Goal: Information Seeking & Learning: Check status

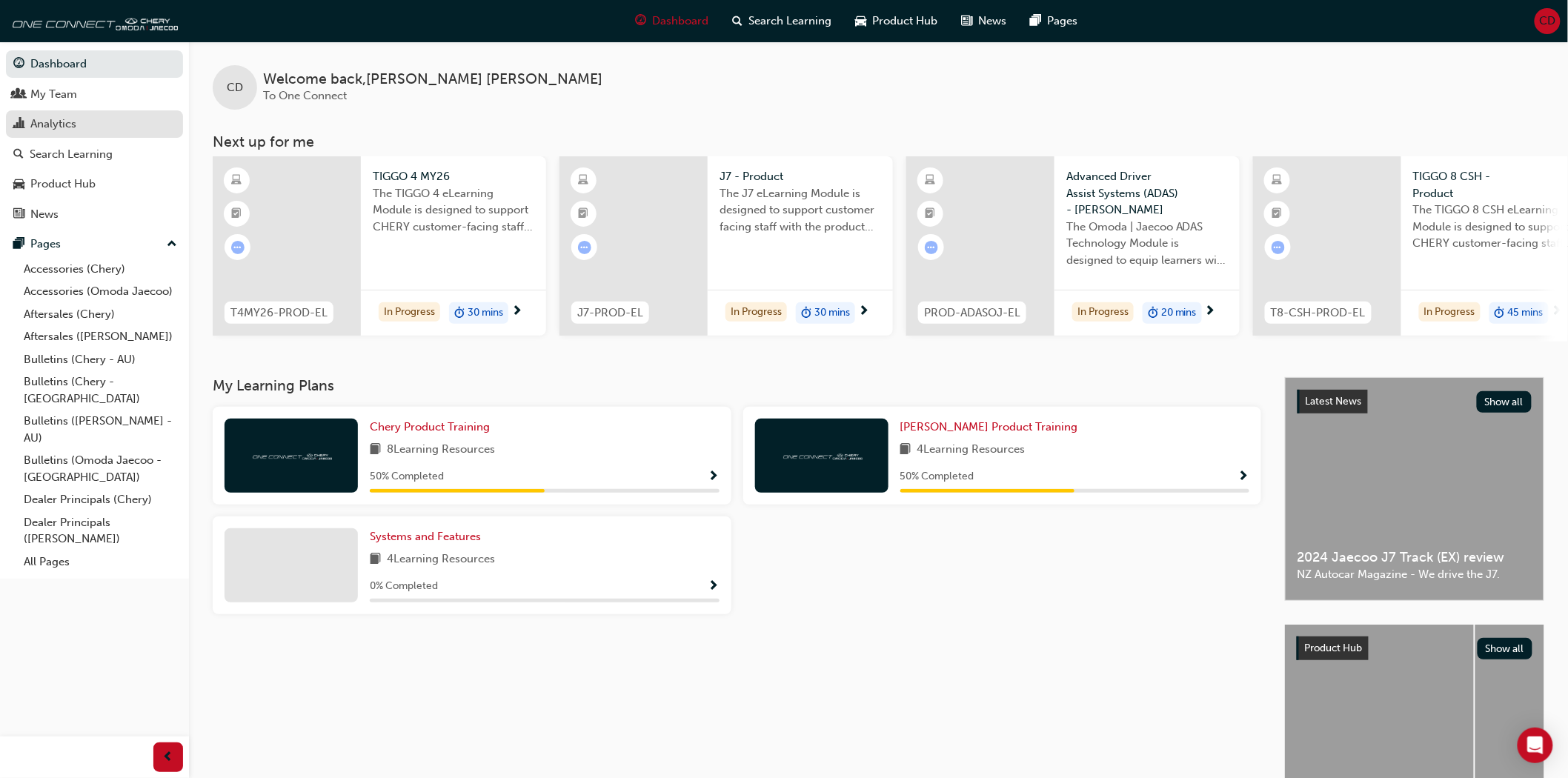
click at [89, 127] on div "Analytics" at bounding box center [94, 124] width 162 height 19
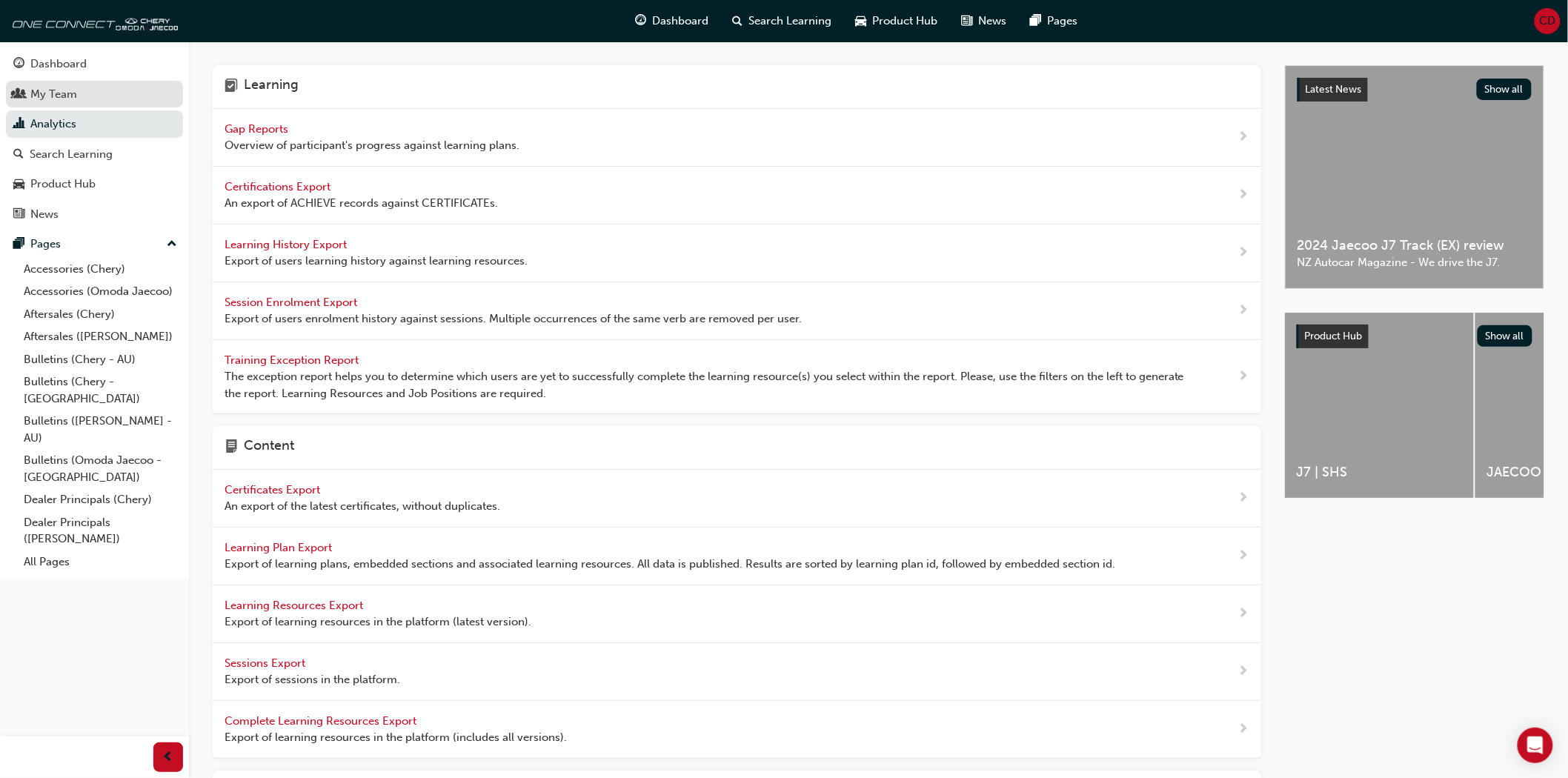
click at [78, 104] on div "My Team" at bounding box center [94, 94] width 162 height 19
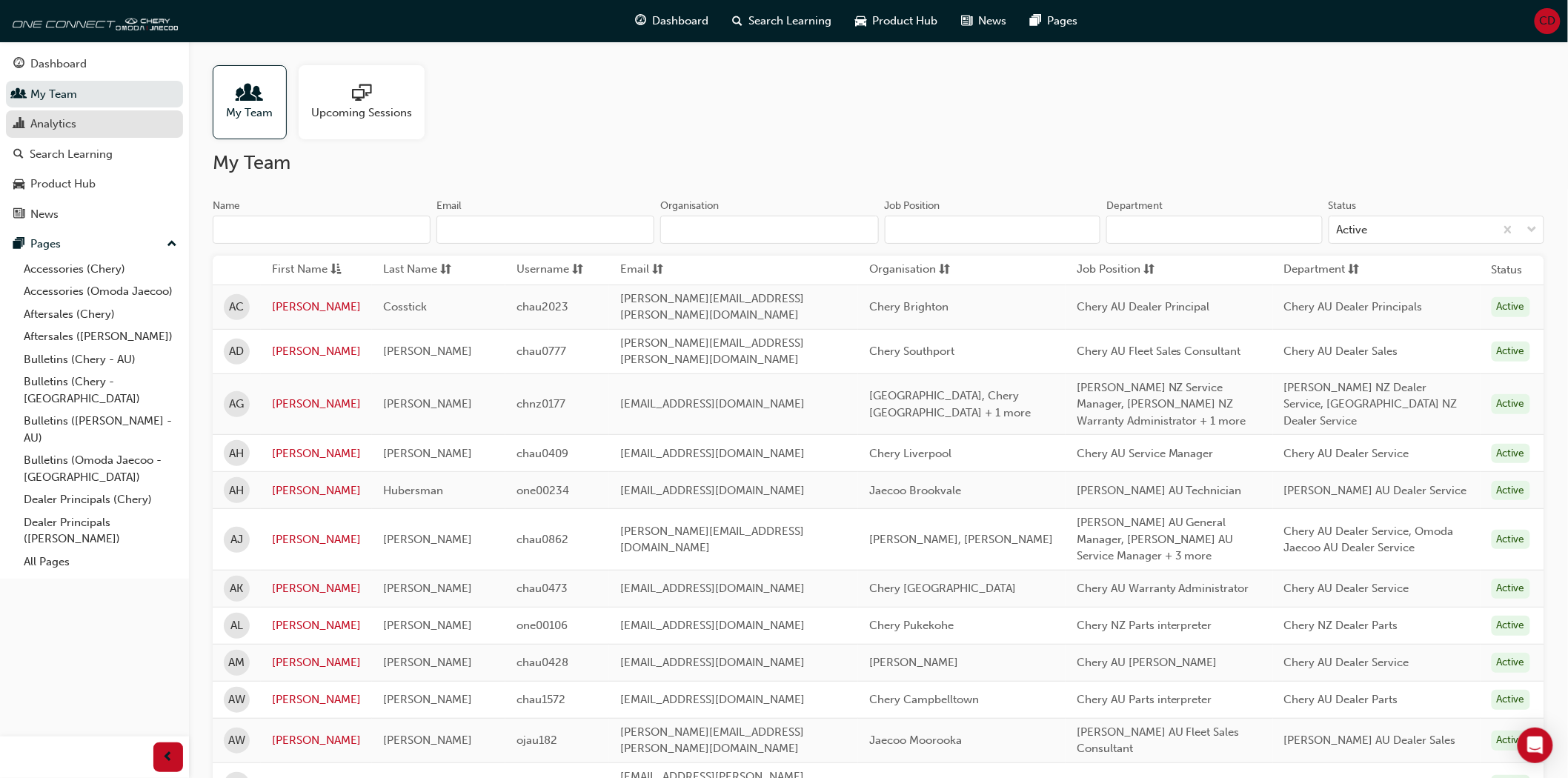
click at [86, 126] on div "Analytics" at bounding box center [94, 124] width 162 height 19
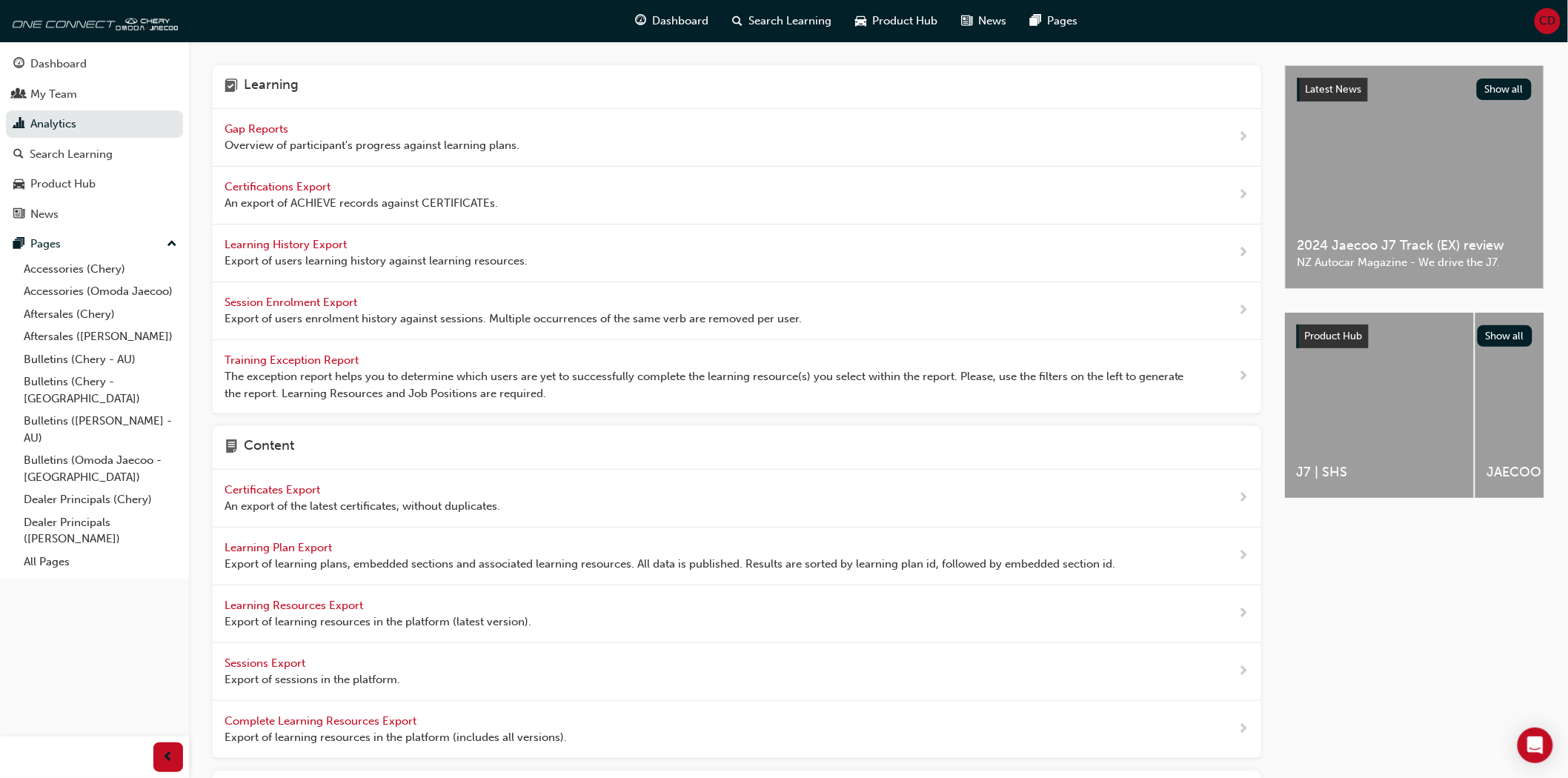
click at [305, 243] on span "Learning History Export" at bounding box center [287, 244] width 126 height 13
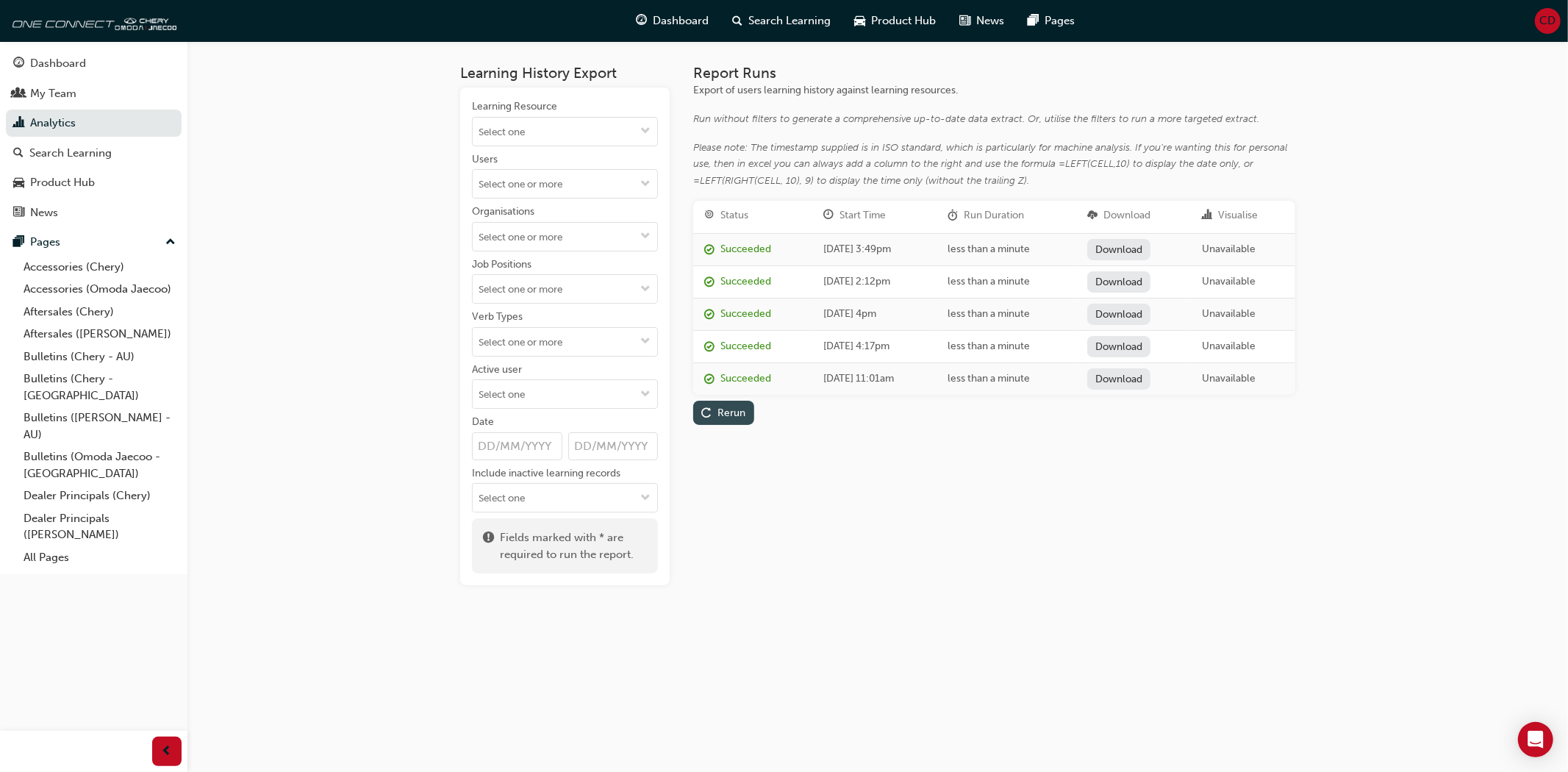
click at [728, 408] on div "Rerun" at bounding box center [731, 412] width 28 height 13
click at [645, 232] on span "down-icon" at bounding box center [645, 237] width 10 height 13
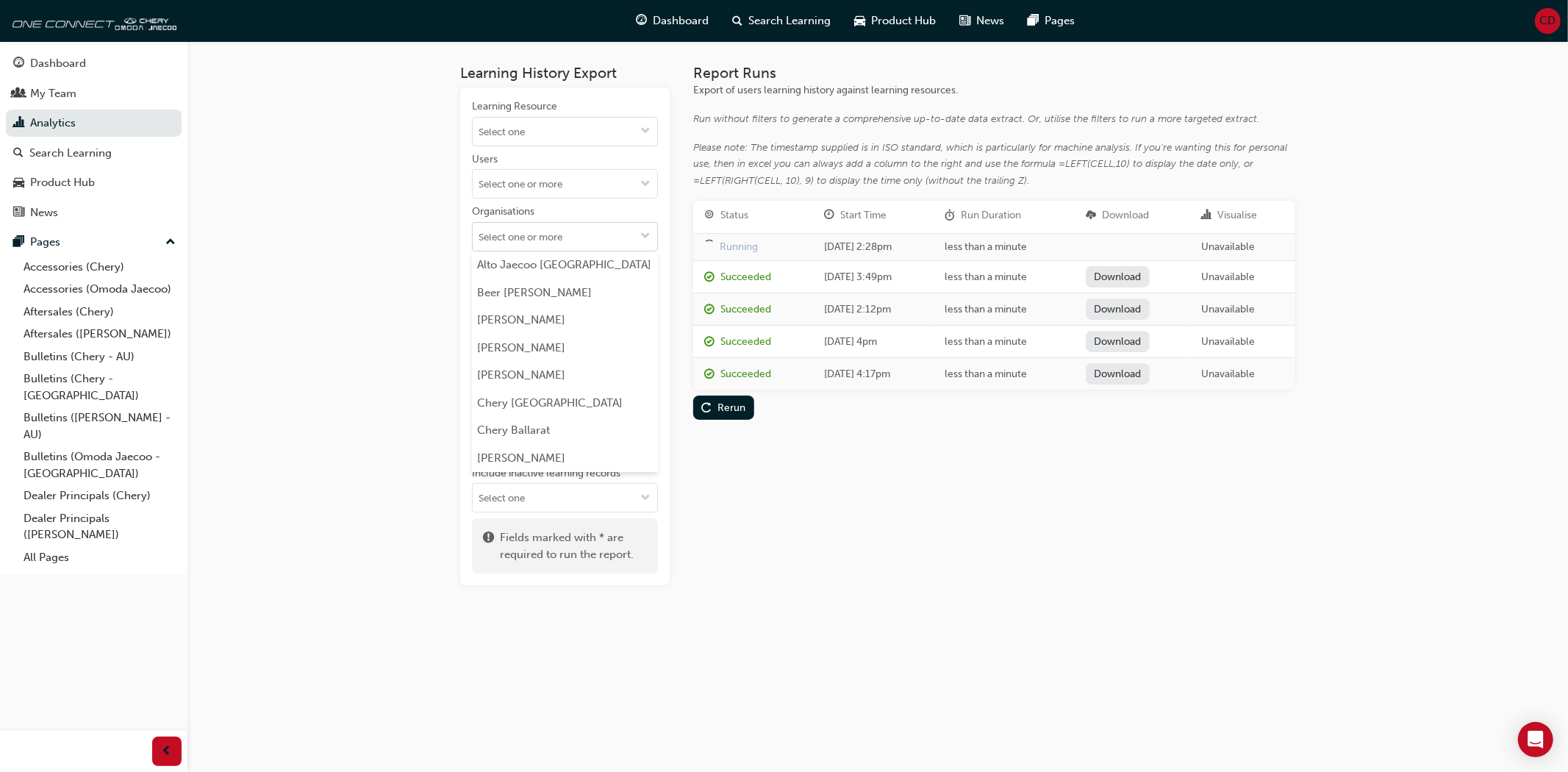
click at [645, 232] on span "down-icon" at bounding box center [645, 237] width 10 height 13
click at [644, 231] on span "down-icon" at bounding box center [645, 237] width 10 height 13
click at [832, 601] on div "Learning History Export Learning Resource Users Organisations Alto Jaecoo [GEOG…" at bounding box center [877, 337] width 882 height 591
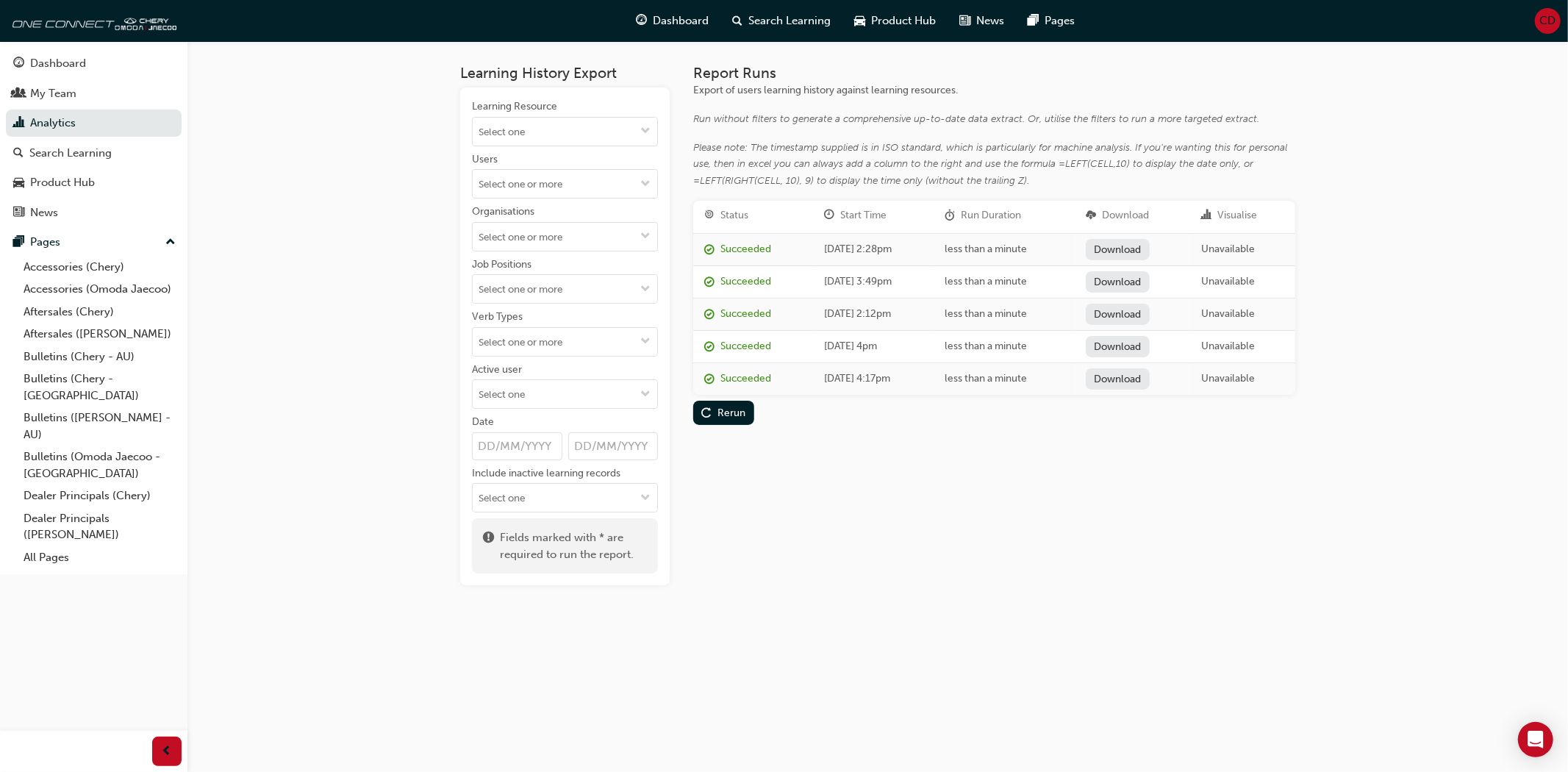
click at [1136, 244] on link "Download" at bounding box center [1118, 249] width 64 height 21
click at [888, 635] on div "Learning History Export Learning Resource Users Organisations Job Positions Ver…" at bounding box center [784, 386] width 1568 height 772
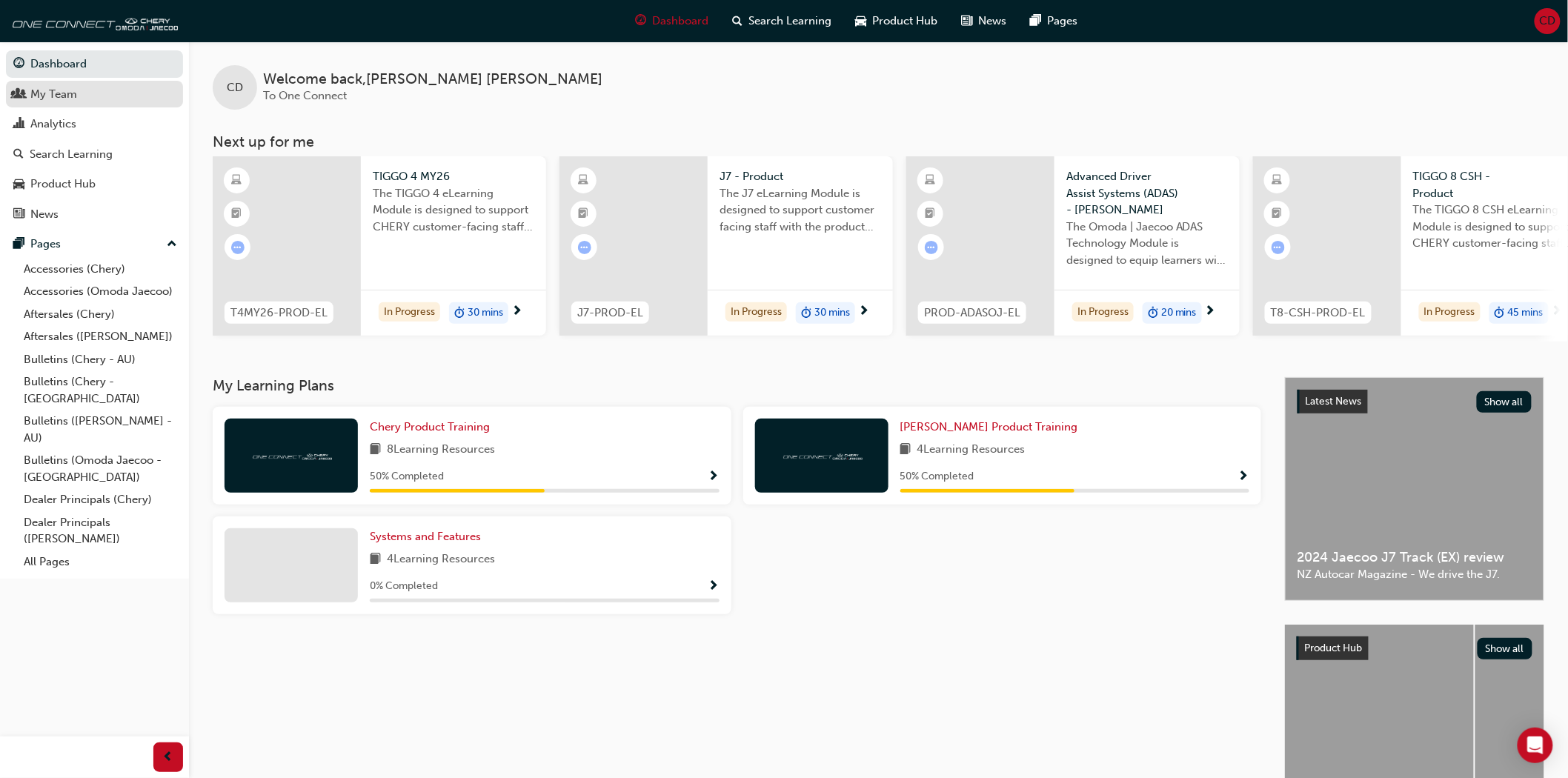
click at [104, 91] on div "My Team" at bounding box center [94, 94] width 162 height 19
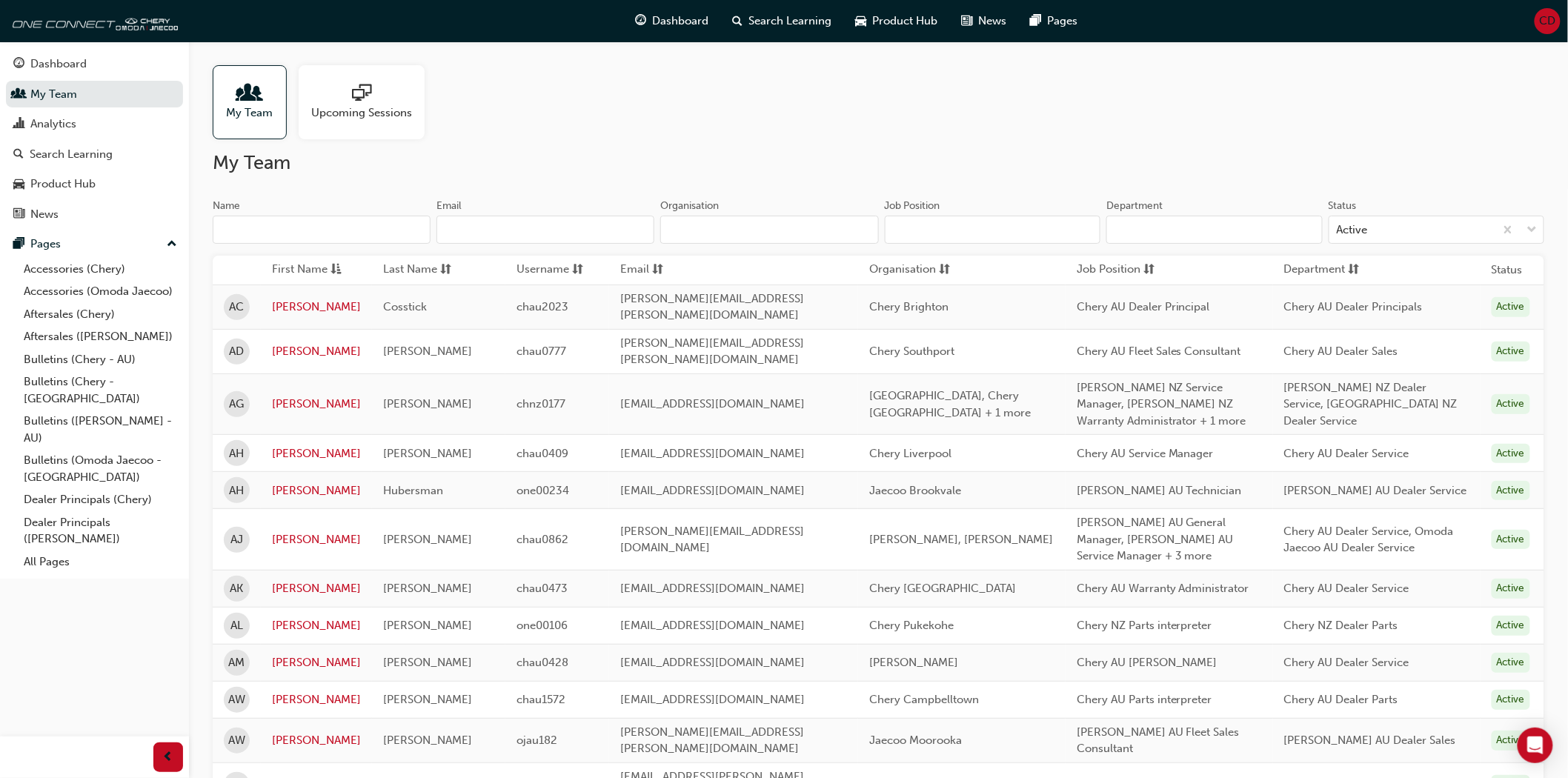
click at [388, 233] on input "Name" at bounding box center [321, 230] width 218 height 28
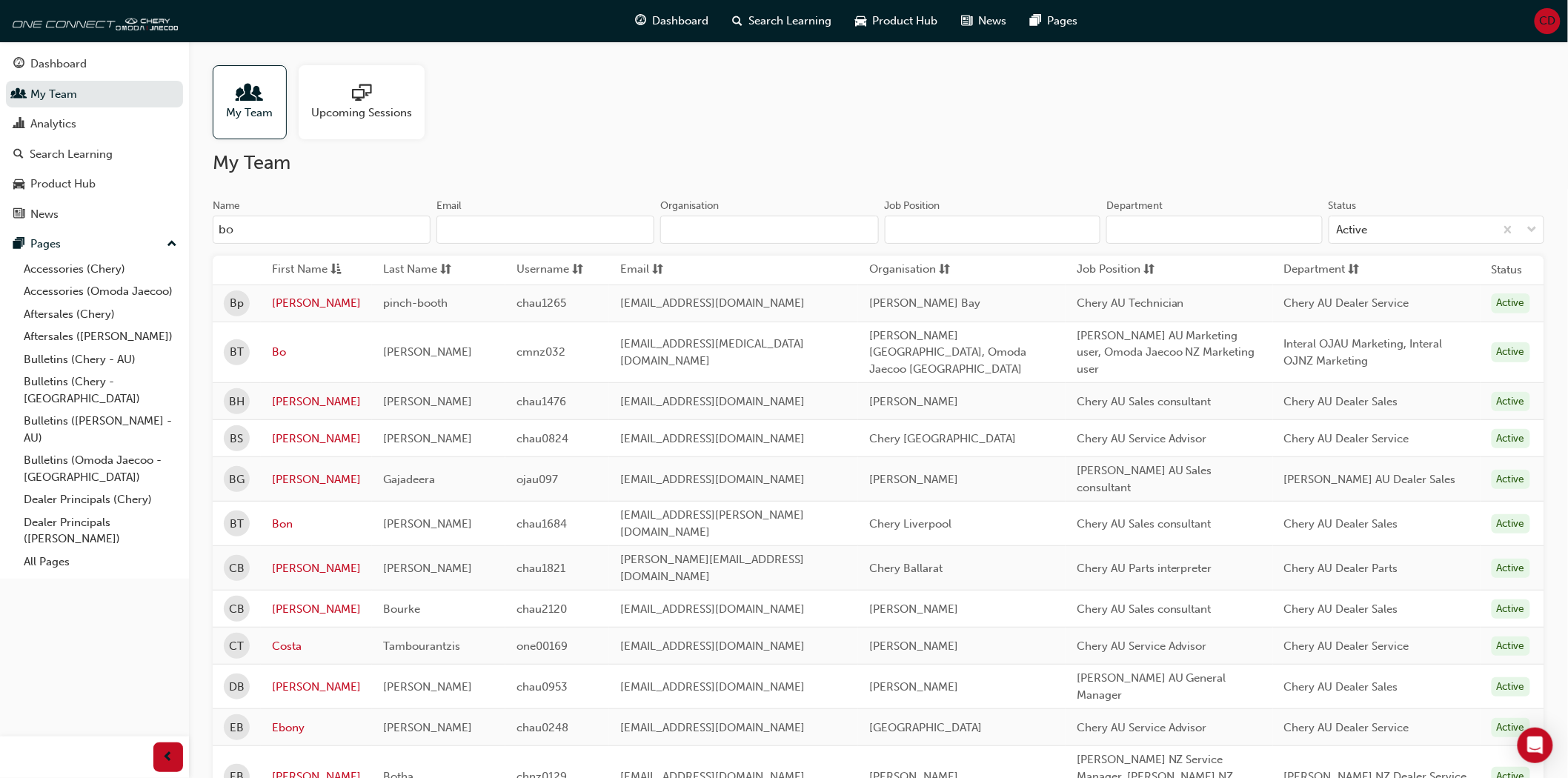
type input "b"
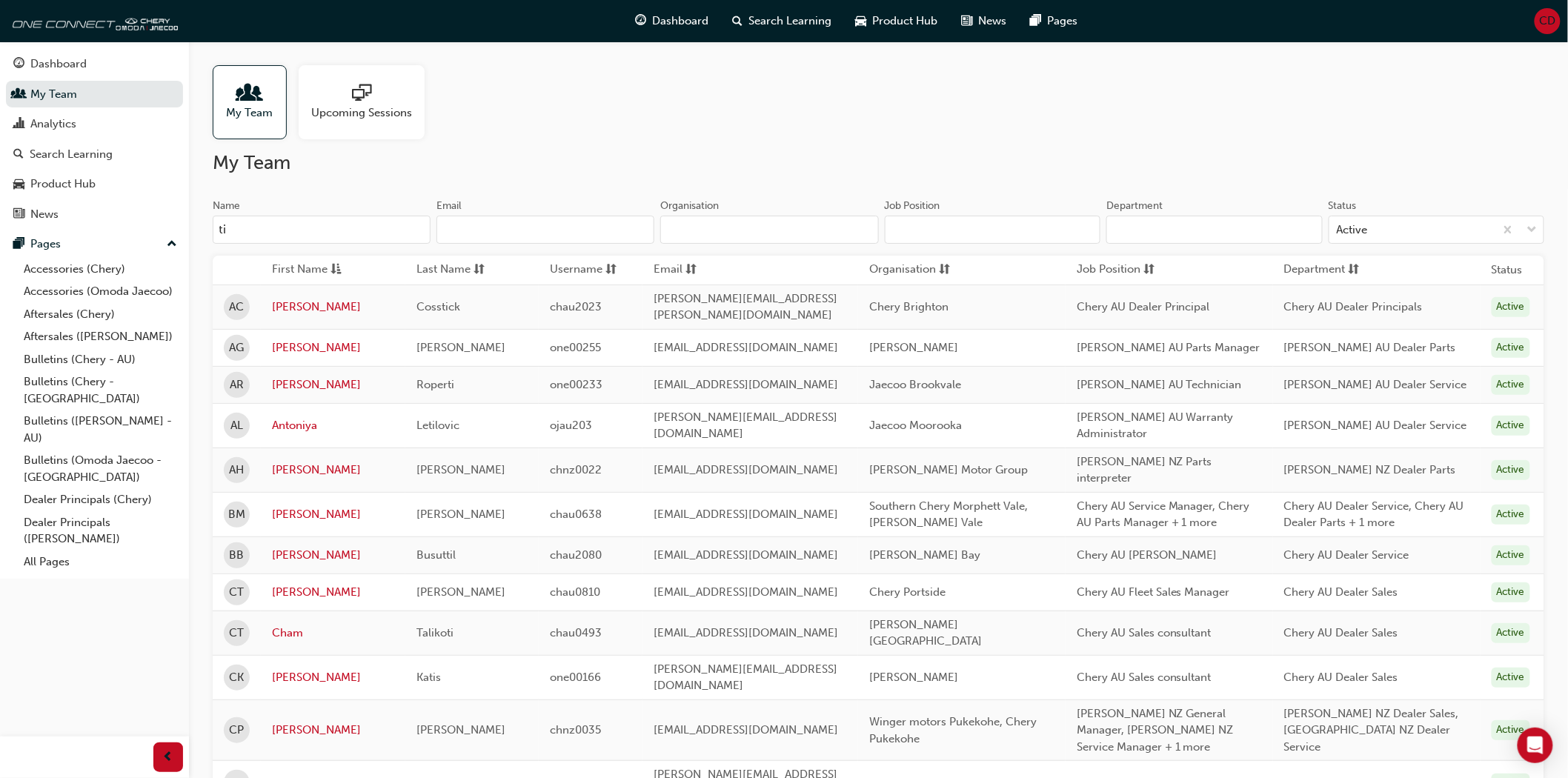
type input "t"
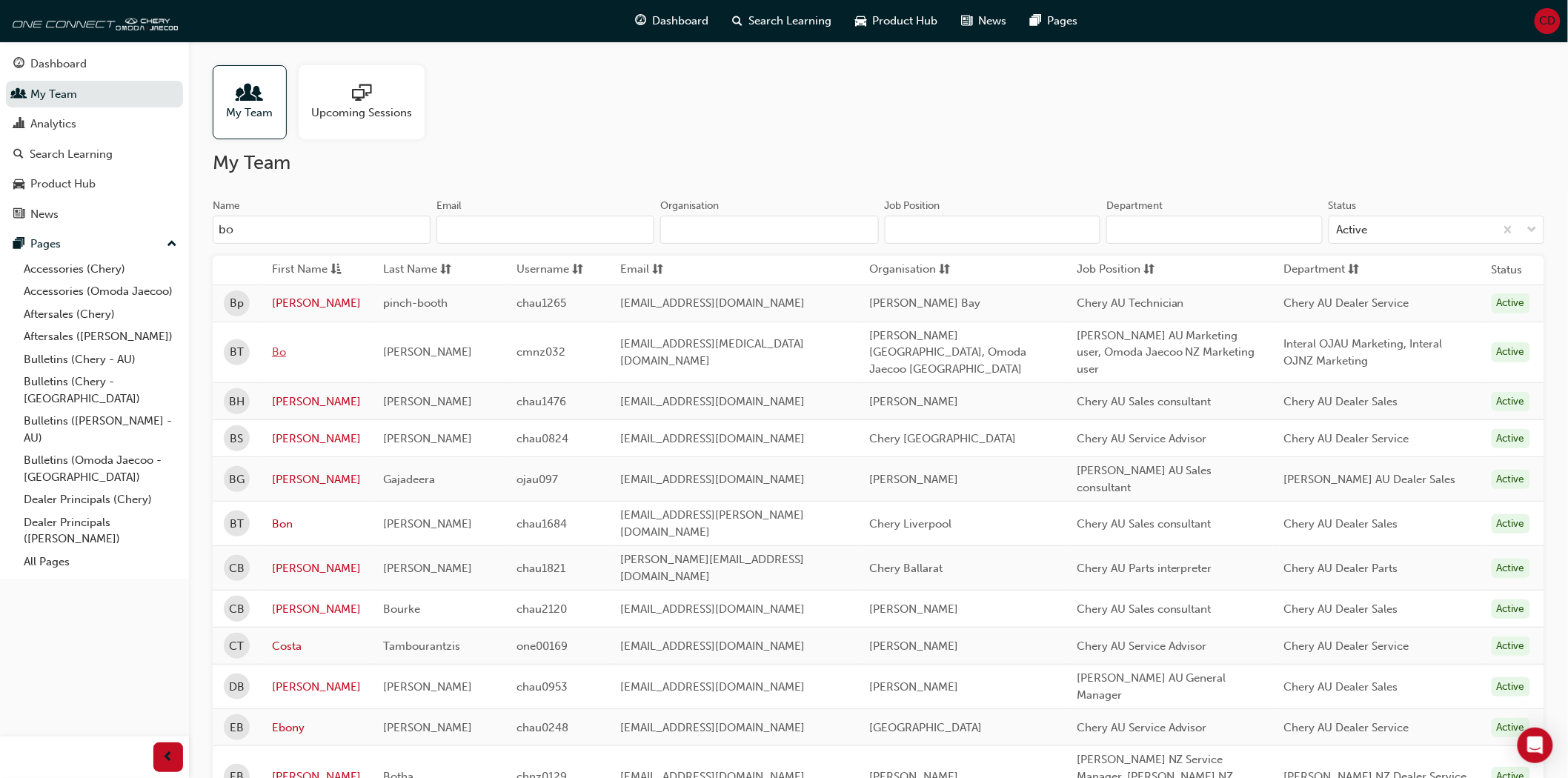
type input "bo"
click at [276, 349] on link "Bo" at bounding box center [317, 352] width 89 height 17
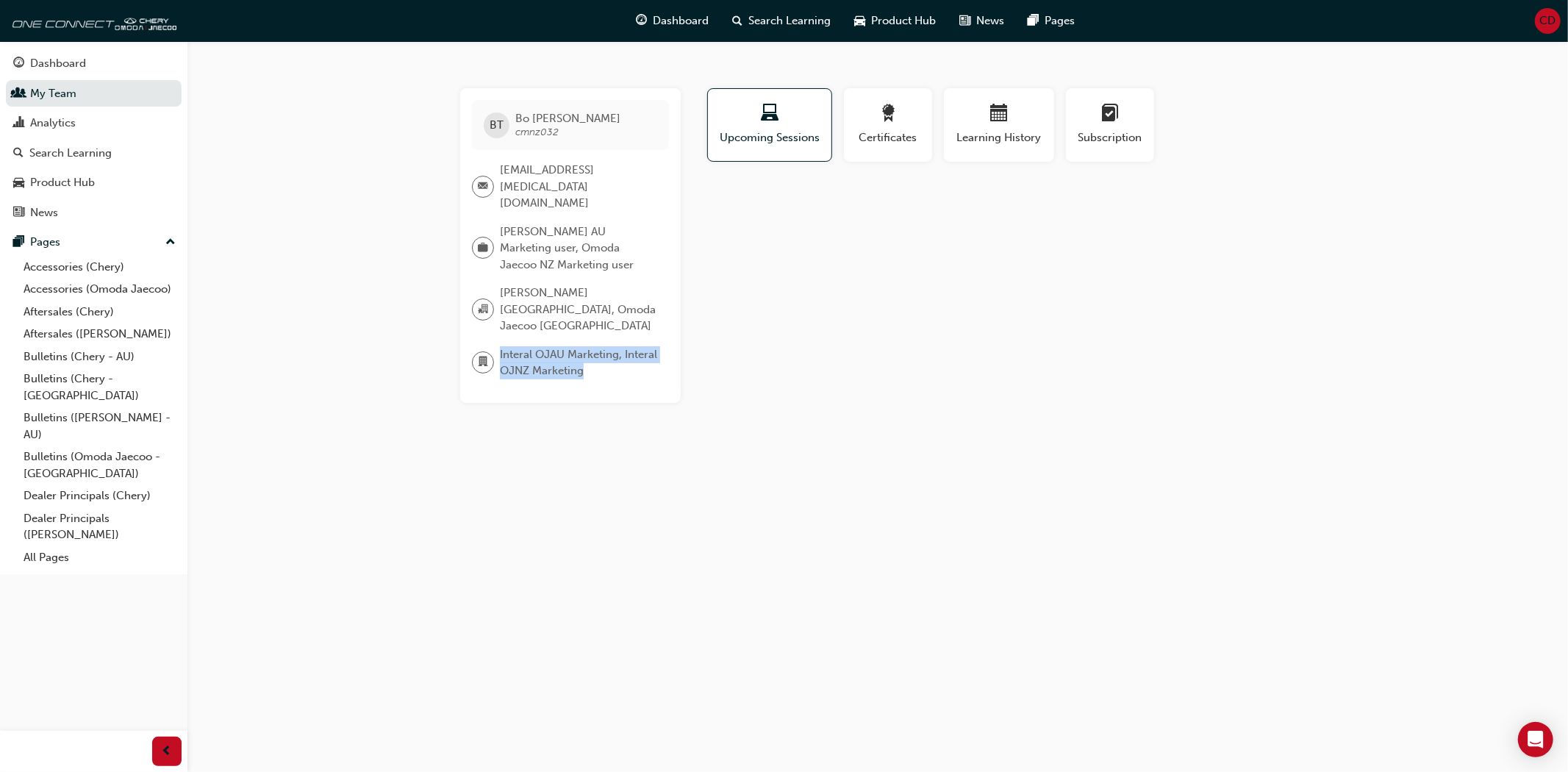
drag, startPoint x: 621, startPoint y: 330, endPoint x: 497, endPoint y: 310, distance: 125.6
click at [497, 347] on div "Interal OJAU Marketing, Interal OJNZ Marketing" at bounding box center [564, 363] width 185 height 33
drag, startPoint x: 633, startPoint y: 282, endPoint x: 512, endPoint y: 265, distance: 122.2
click at [512, 285] on span "Omoda Jaecoo New Zealand, Omoda Jaecoo Australia" at bounding box center [578, 310] width 157 height 50
click at [645, 339] on div "BT Bo Tao cmnz032 Bo.Tao@omodajaecoo.com.au Omoda Jaecoo AU Marketing user, Omo…" at bounding box center [570, 246] width 220 height 315
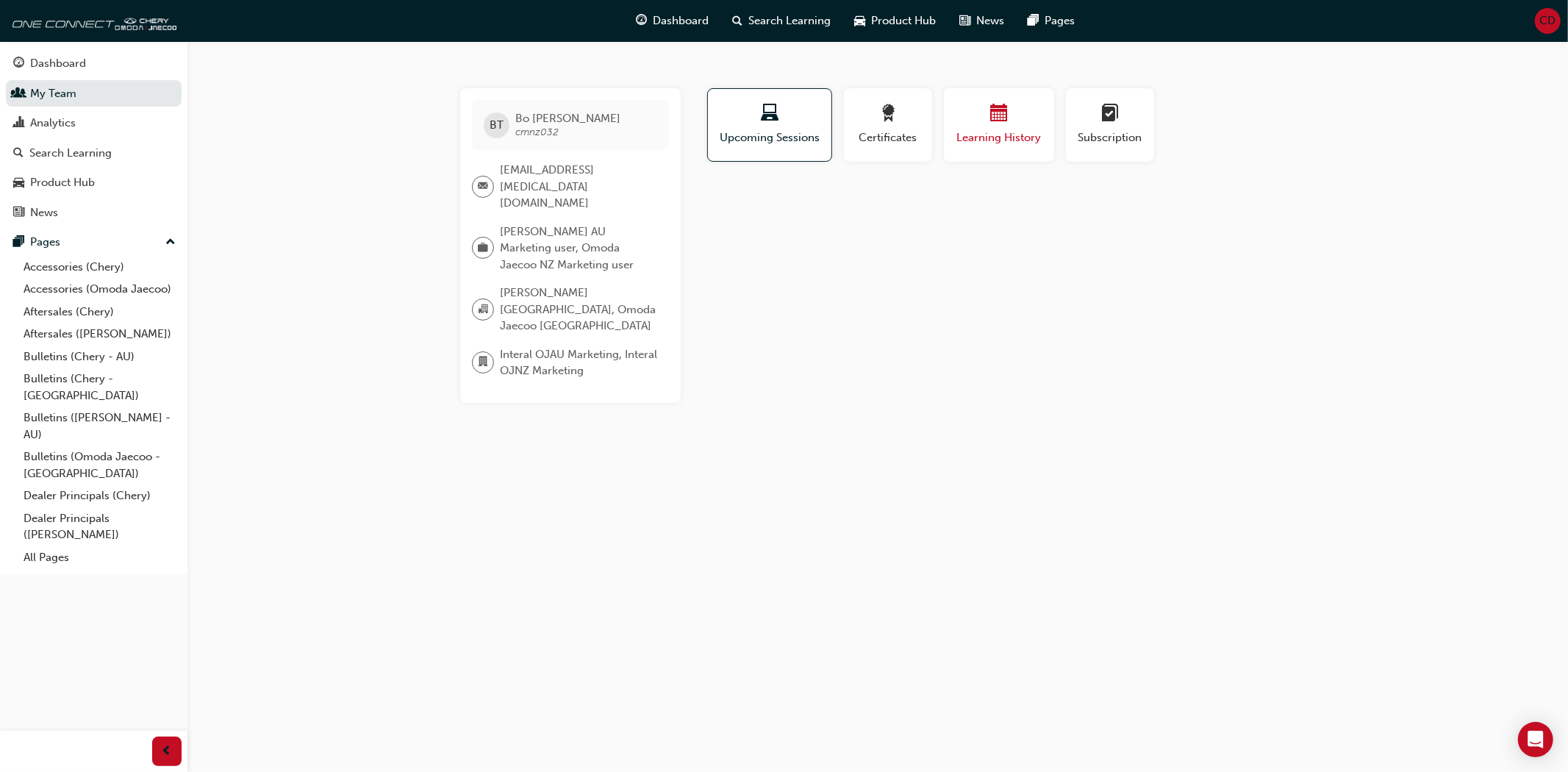
click at [994, 125] on div "button" at bounding box center [999, 116] width 88 height 23
click at [988, 130] on span "Learning History" at bounding box center [999, 137] width 87 height 17
click at [893, 118] on span "award-icon" at bounding box center [888, 114] width 18 height 20
click at [1101, 118] on span "learningplan-icon" at bounding box center [1110, 114] width 18 height 20
click at [1004, 118] on span "calendar-icon" at bounding box center [999, 114] width 18 height 20
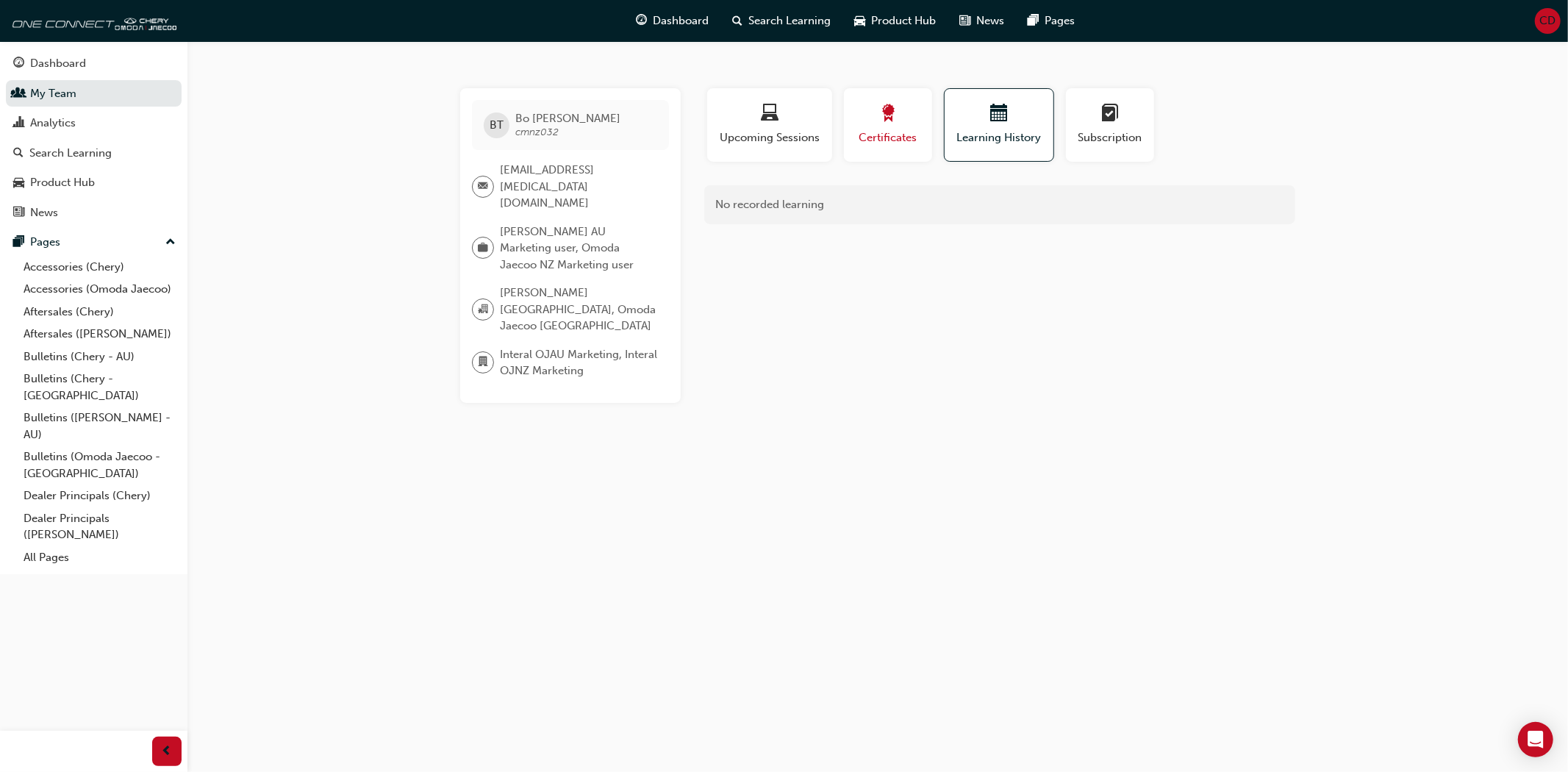
click at [901, 117] on div "button" at bounding box center [888, 116] width 66 height 23
click at [797, 116] on div "button" at bounding box center [770, 116] width 103 height 23
click at [875, 142] on span "Certificates" at bounding box center [888, 137] width 66 height 17
click at [851, 262] on div "Profile Upcoming Sessions Certificates Learning History Subscription BT Bo Tao …" at bounding box center [1000, 246] width 591 height 315
click at [862, 204] on div "No certifications recorded yet" at bounding box center [1000, 204] width 591 height 39
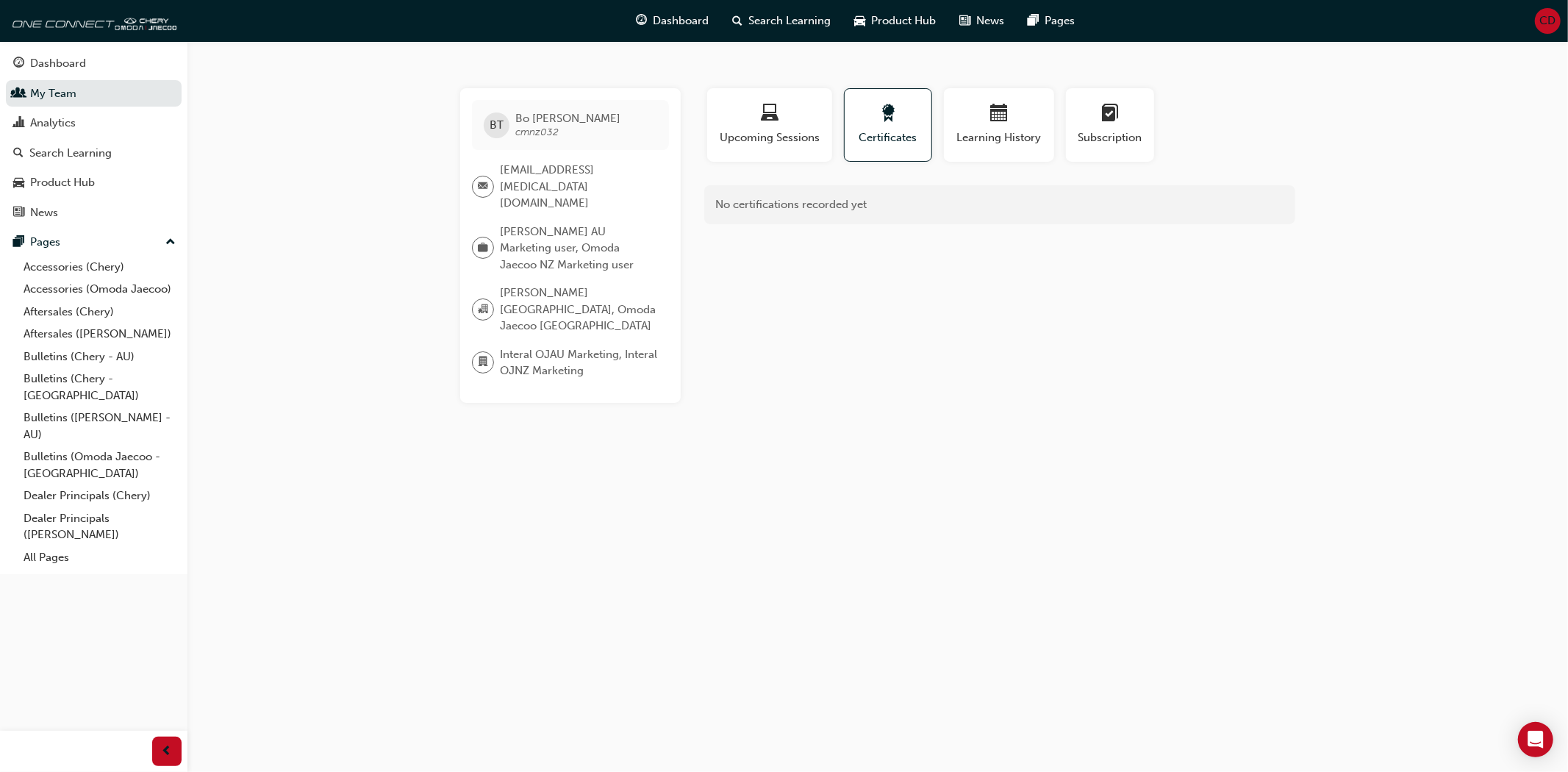
click at [826, 279] on div "Profile Upcoming Sessions Certificates Learning History Subscription BT Bo Tao …" at bounding box center [1000, 246] width 591 height 315
click at [585, 285] on span "Omoda Jaecoo New Zealand, Omoda Jaecoo Australia" at bounding box center [578, 310] width 157 height 50
click at [555, 347] on span "Interal OJAU Marketing, Interal OJNZ Marketing" at bounding box center [578, 363] width 157 height 33
click at [481, 177] on span "email-icon" at bounding box center [483, 187] width 10 height 19
click at [83, 123] on div "Analytics" at bounding box center [94, 123] width 161 height 18
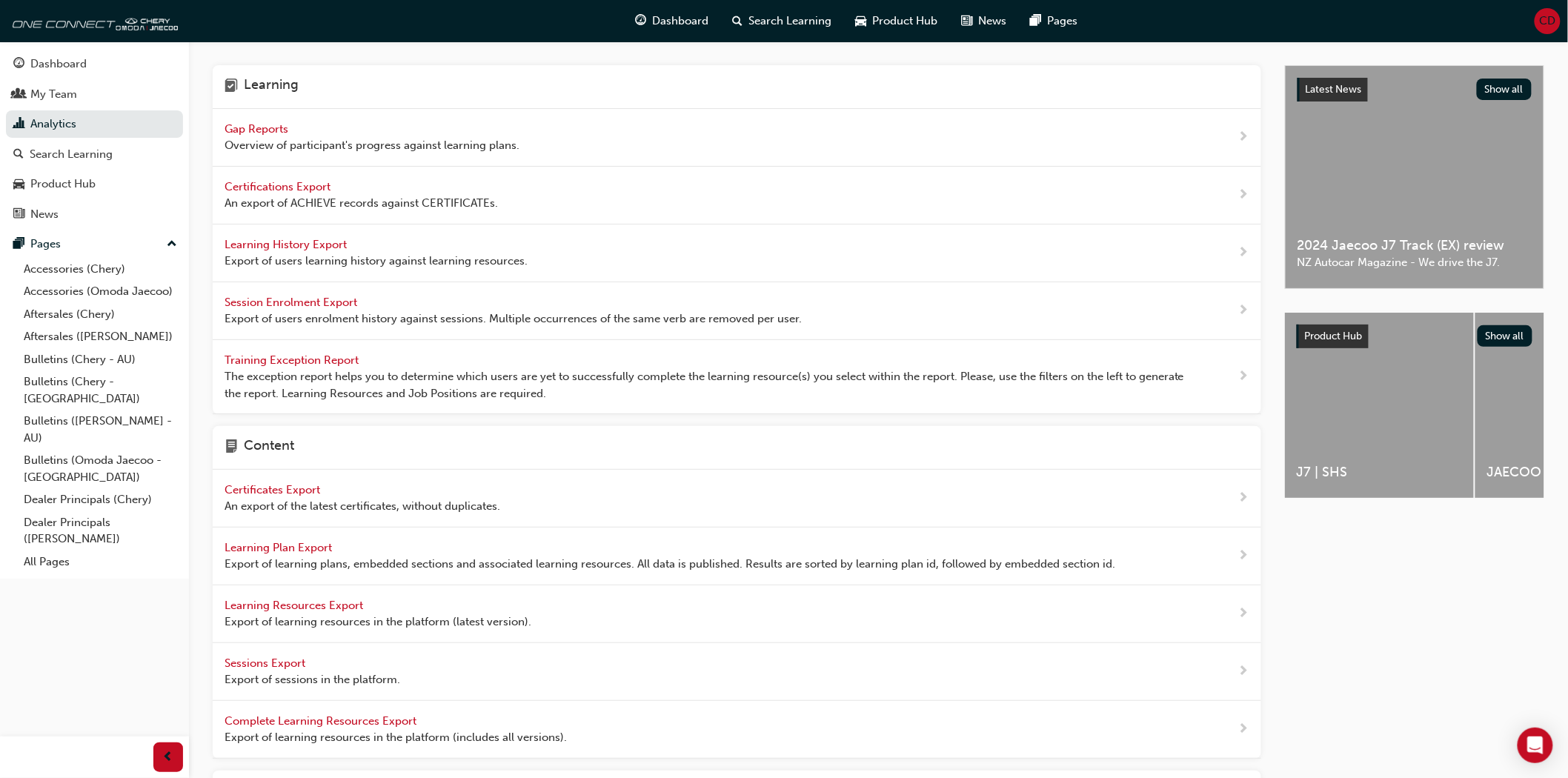
click at [320, 130] on div "Gap Reports Overview of participant's progress against learning plans." at bounding box center [372, 137] width 295 height 33
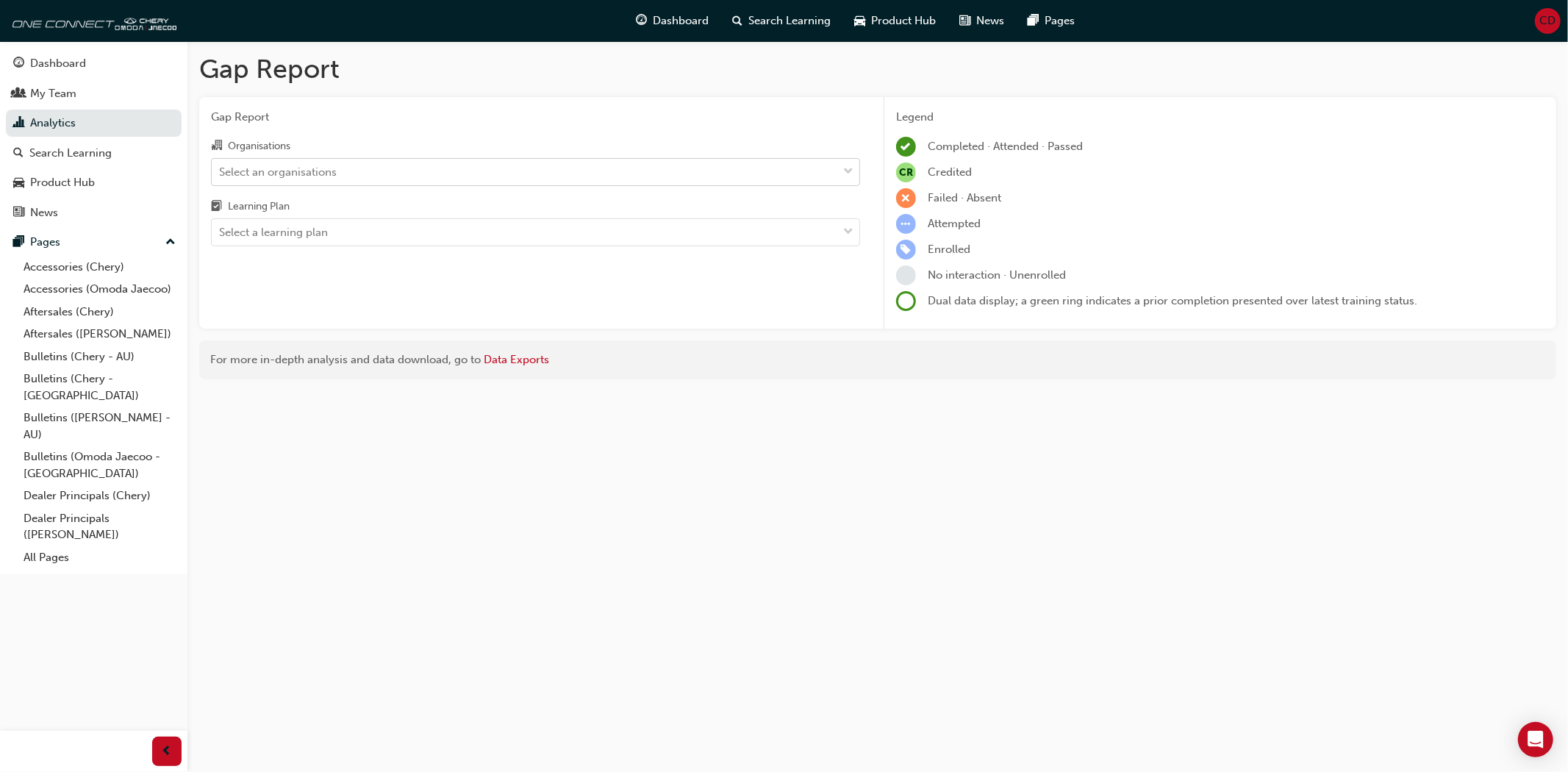
click at [360, 167] on div "Select an organisations" at bounding box center [524, 171] width 626 height 26
click at [220, 167] on input "Organisations Select an organisations" at bounding box center [220, 170] width 1 height 13
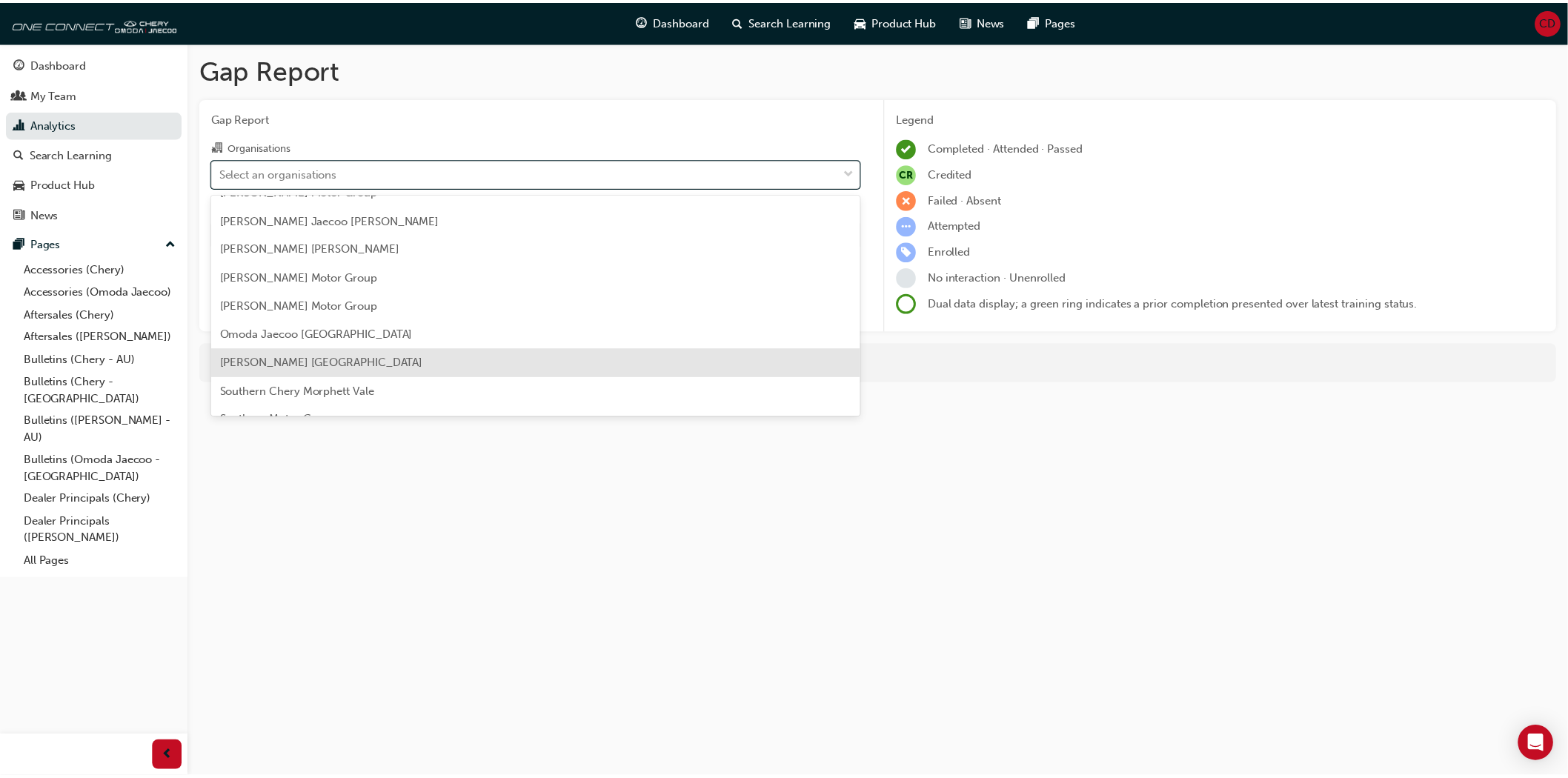
scroll to position [3952, 0]
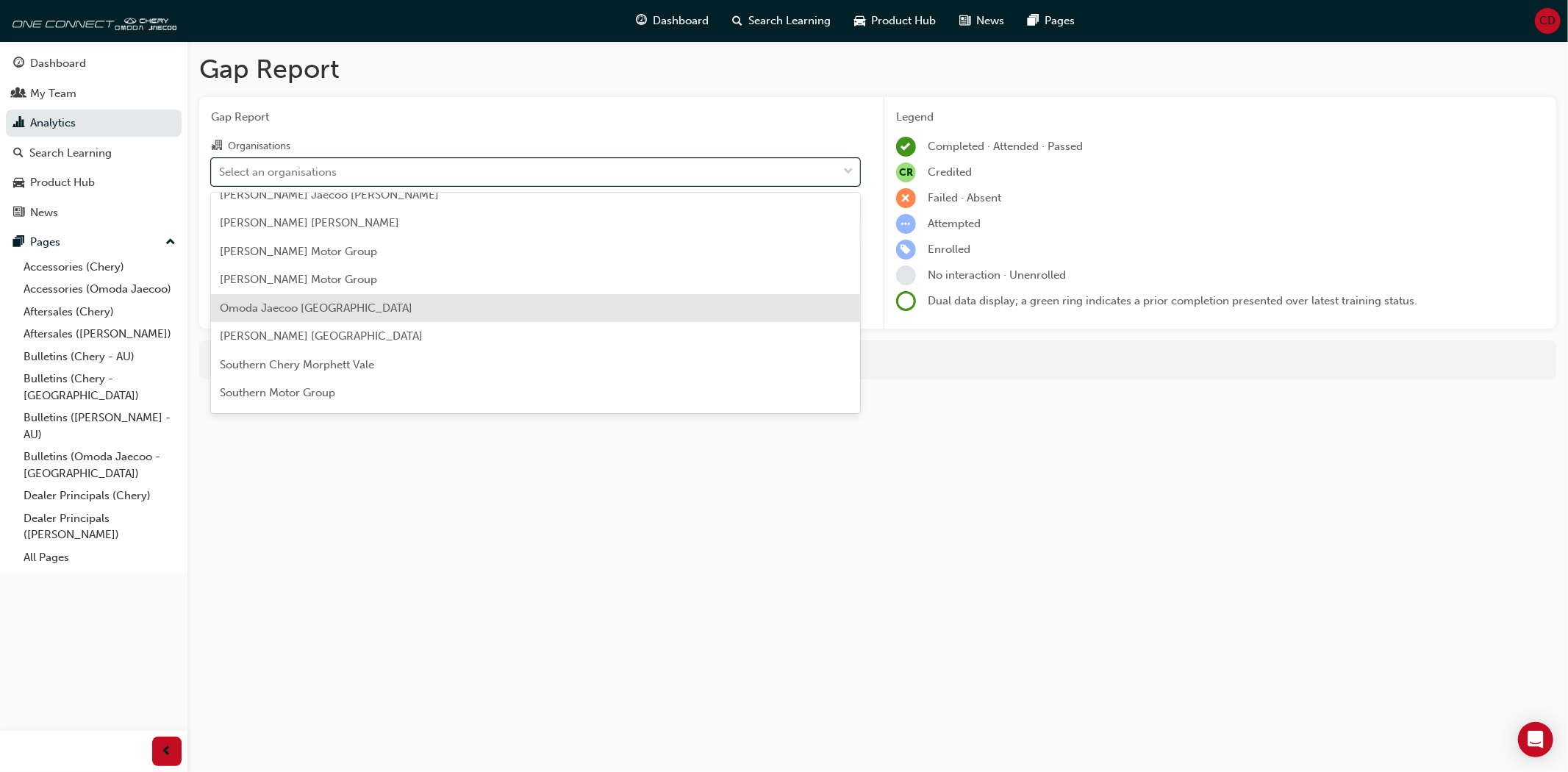
click at [366, 307] on div "Omoda Jaecoo [GEOGRAPHIC_DATA]" at bounding box center [535, 308] width 649 height 29
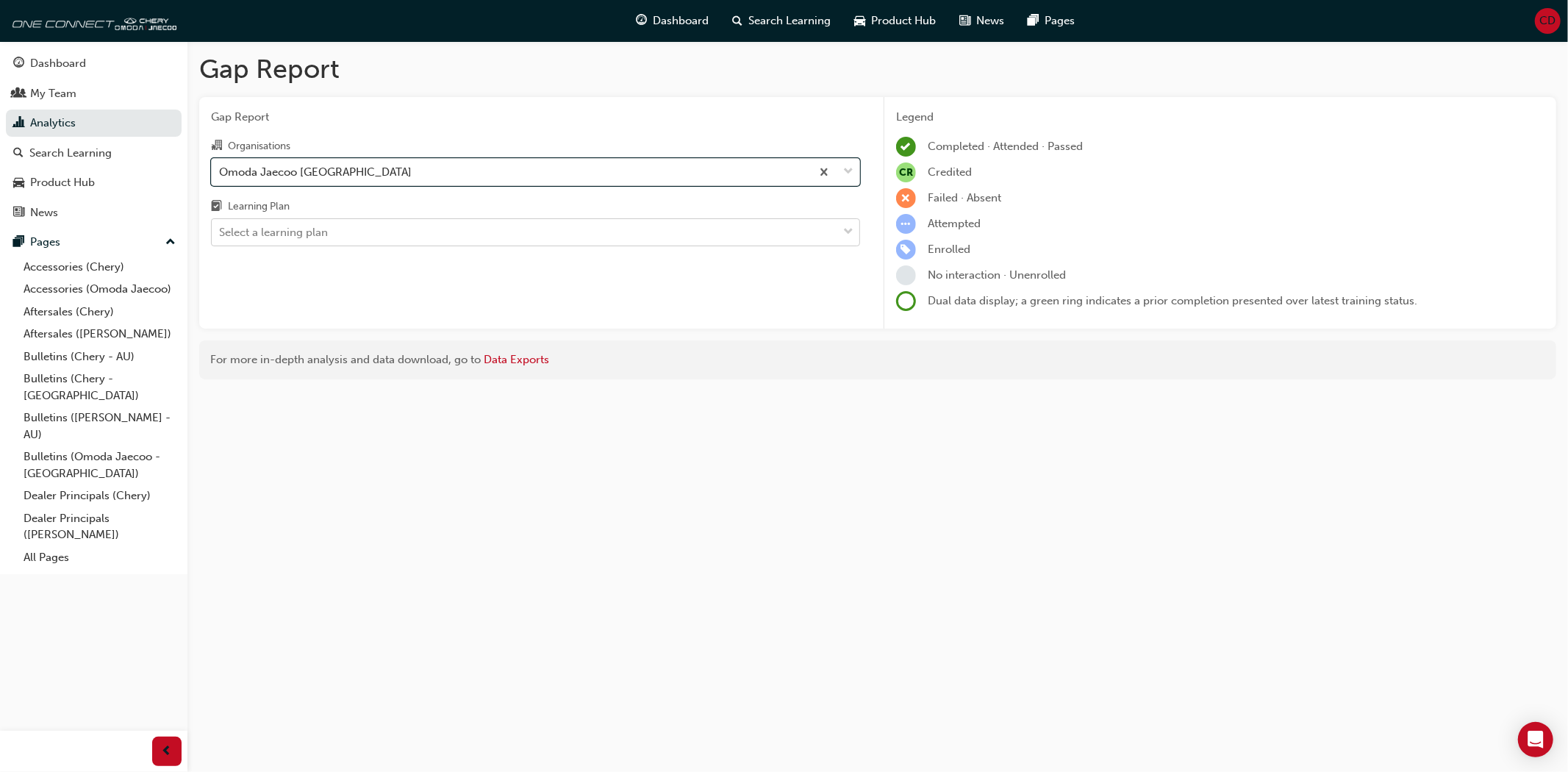
click at [554, 246] on div "Select a learning plan" at bounding box center [524, 232] width 626 height 26
click at [220, 238] on input "Learning Plan Select a learning plan" at bounding box center [220, 232] width 1 height 13
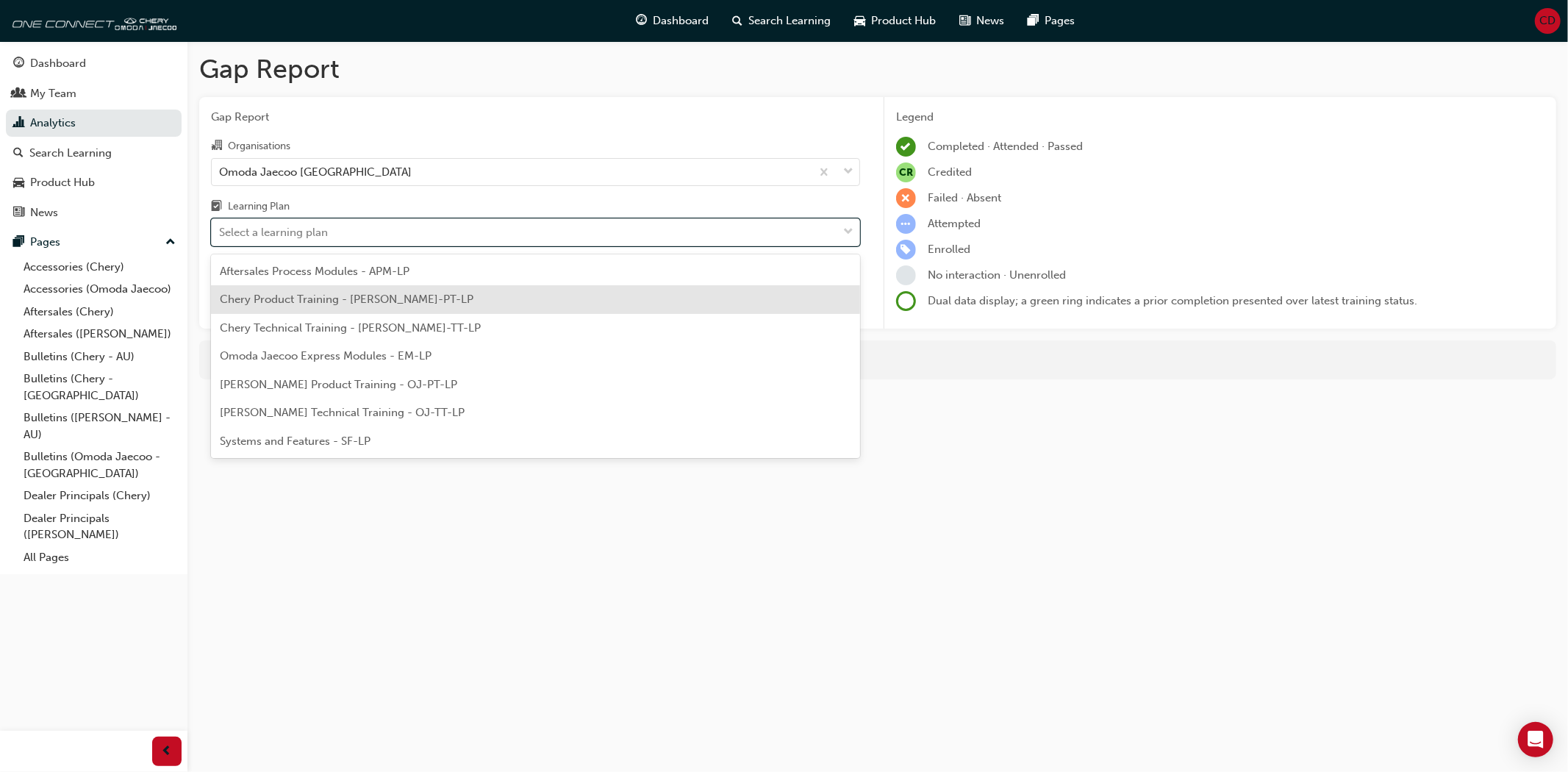
click at [532, 299] on div "Chery Product Training - CHAU-PT-LP" at bounding box center [535, 299] width 649 height 29
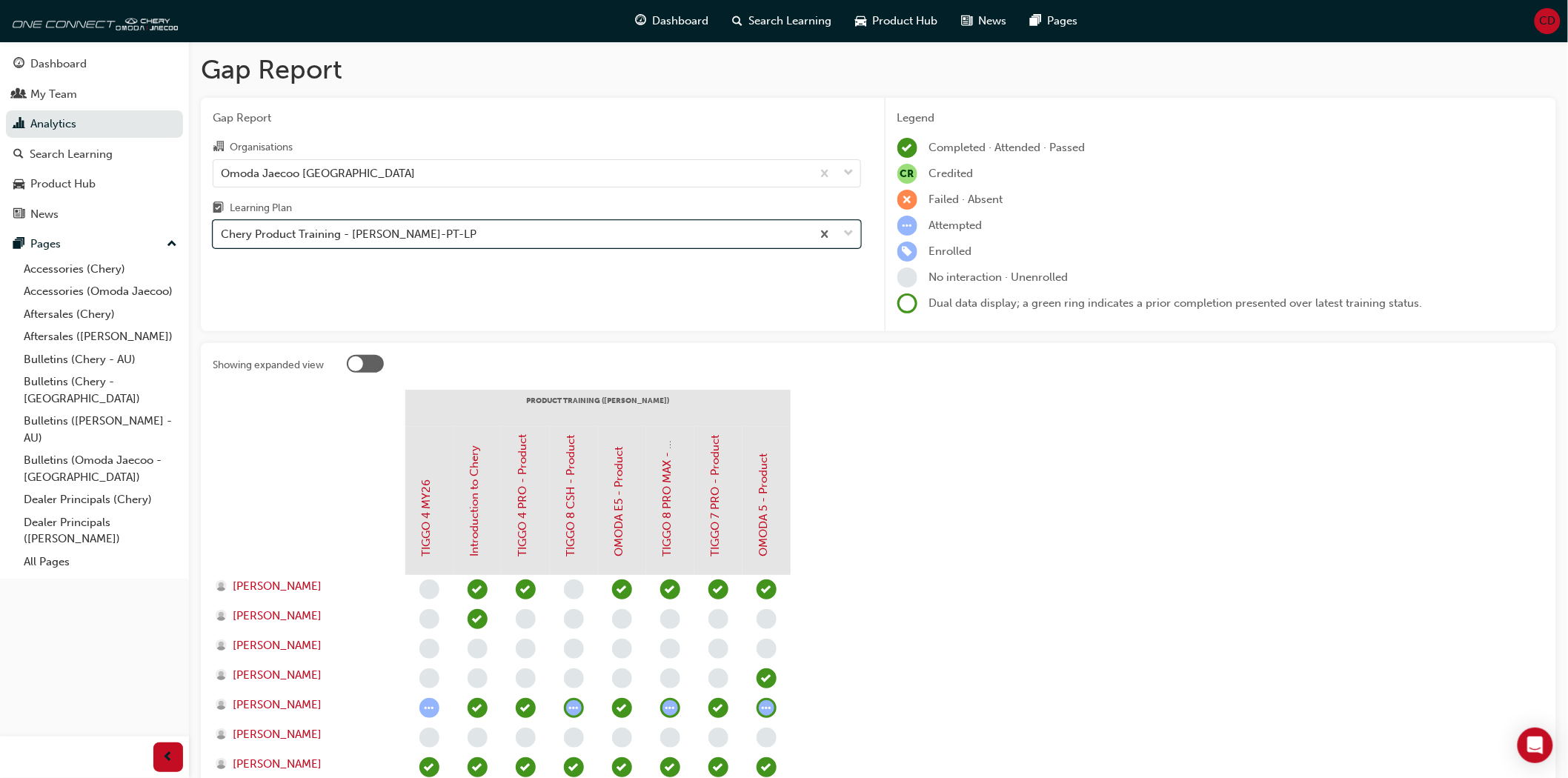
click at [413, 236] on div "Chery Product Training - CHAU-PT-LP" at bounding box center [349, 234] width 256 height 17
click at [222, 236] on input "Learning Plan option Chery Product Training - CHAU-PT-LP, selected. 0 results a…" at bounding box center [221, 233] width 1 height 13
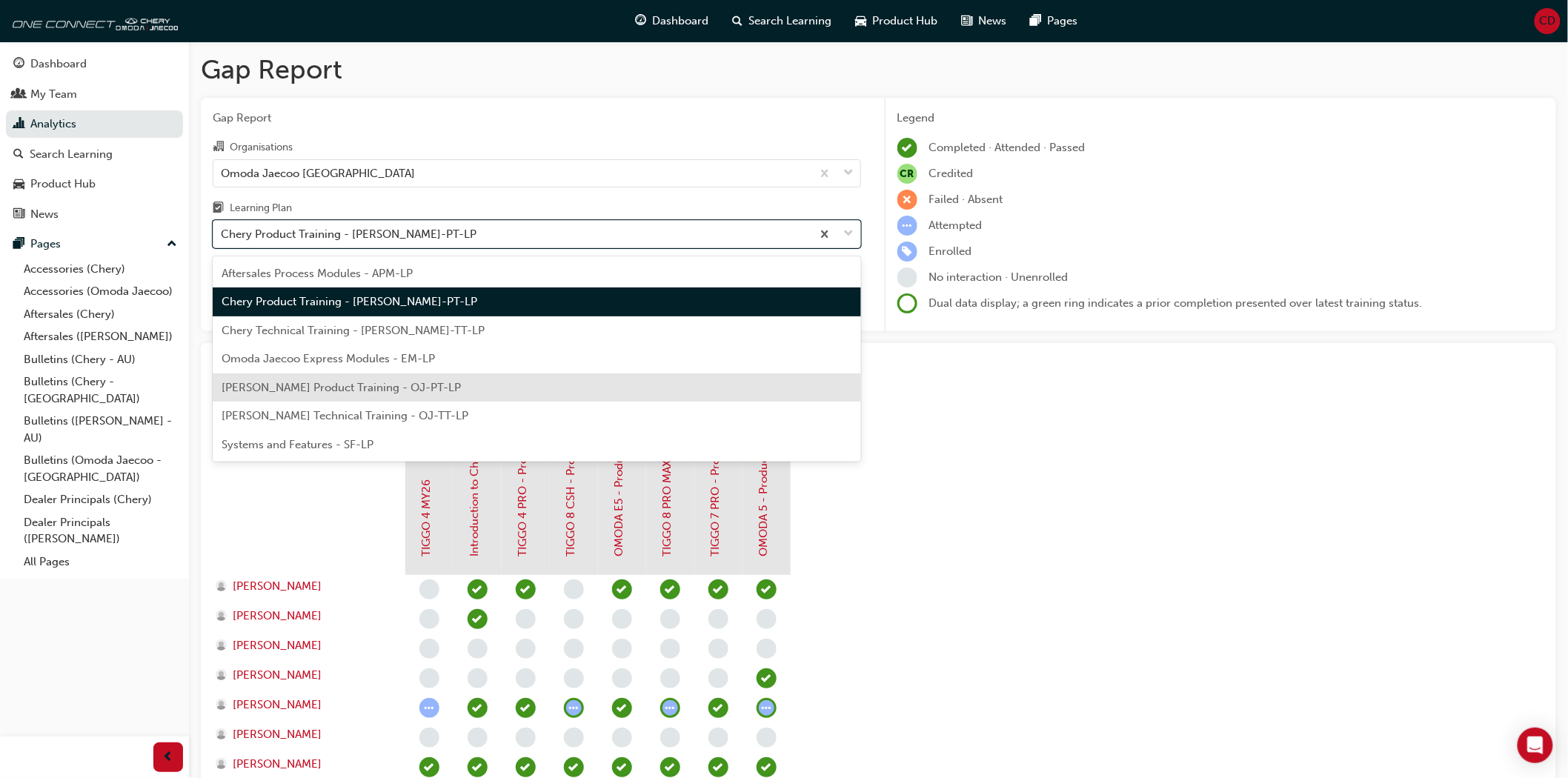
click at [404, 386] on span "Omoda Jaecoo Product Training - OJ-PT-LP" at bounding box center [341, 388] width 239 height 13
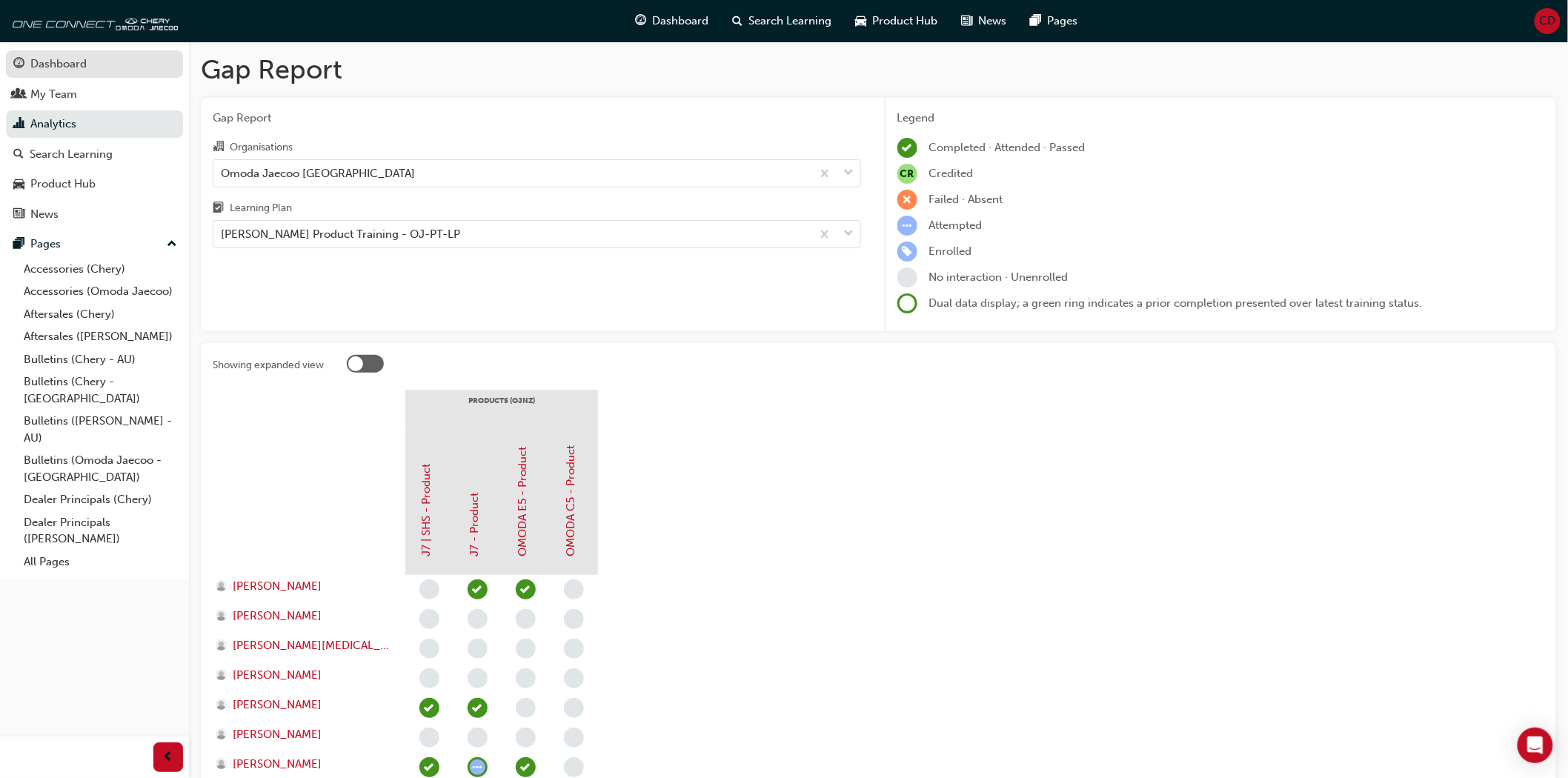
click at [53, 61] on div "Dashboard" at bounding box center [59, 64] width 56 height 17
